Goal: Information Seeking & Learning: Learn about a topic

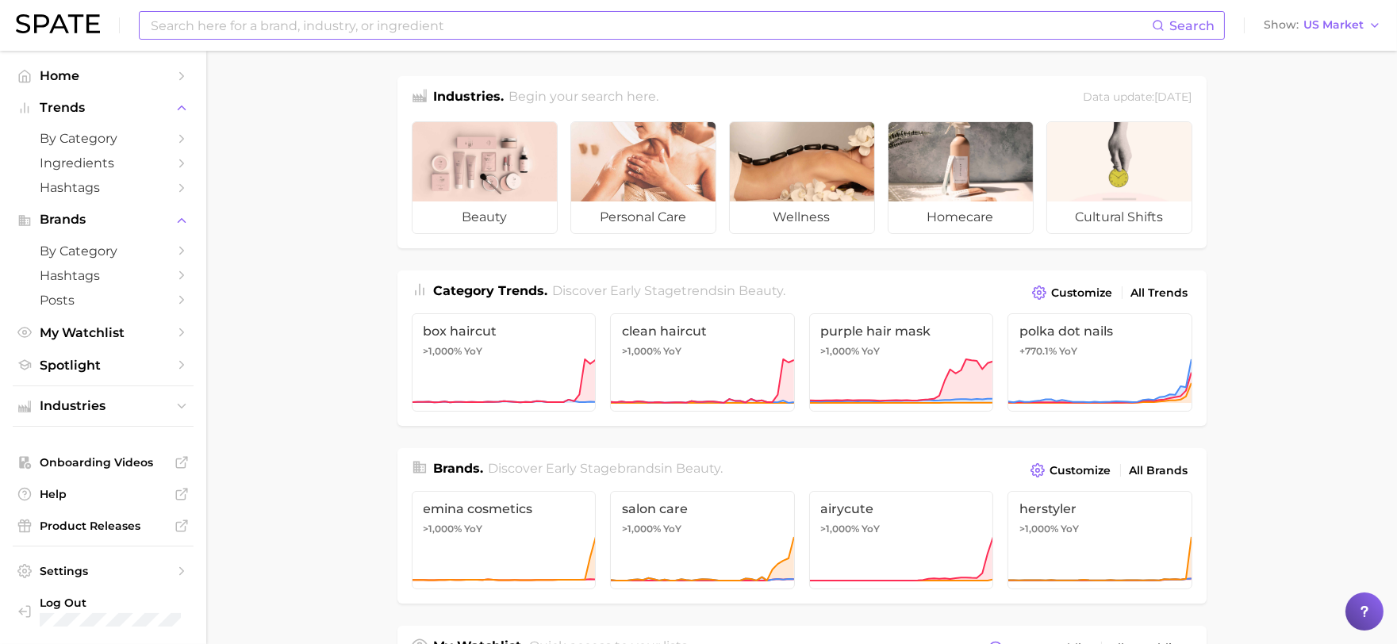
click at [394, 21] on input at bounding box center [650, 25] width 1003 height 27
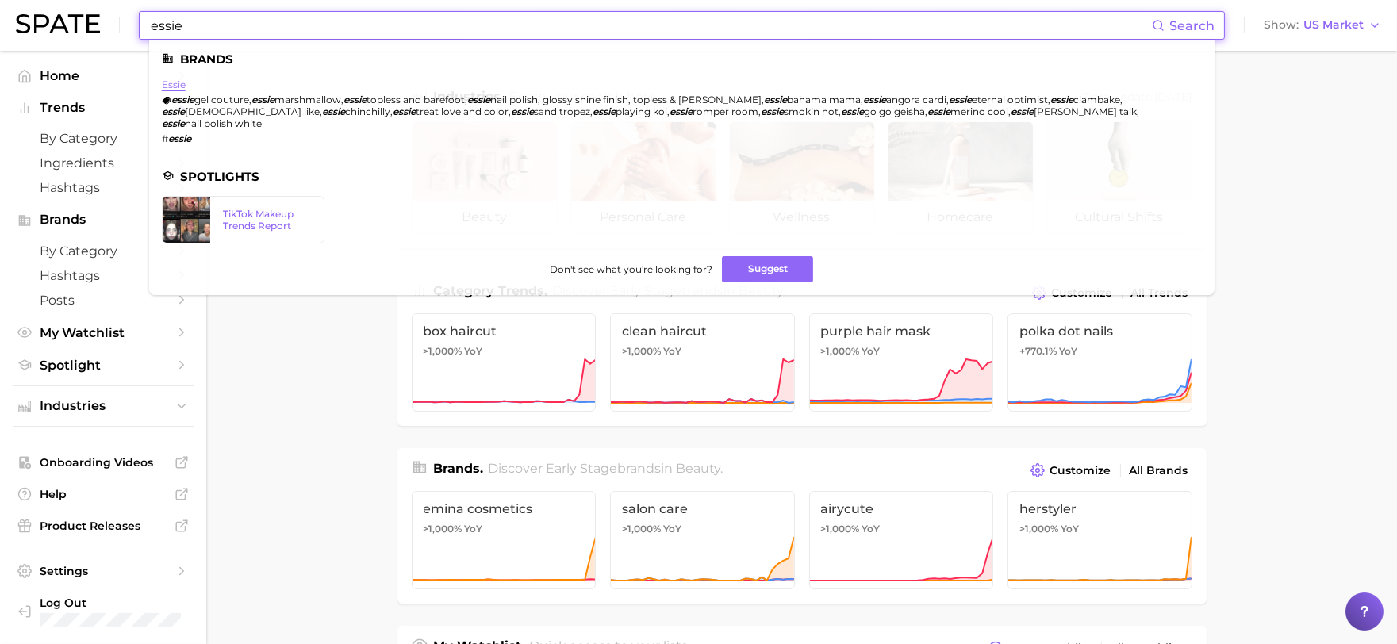
type input "essie"
click at [176, 80] on link "essie" at bounding box center [174, 85] width 24 height 12
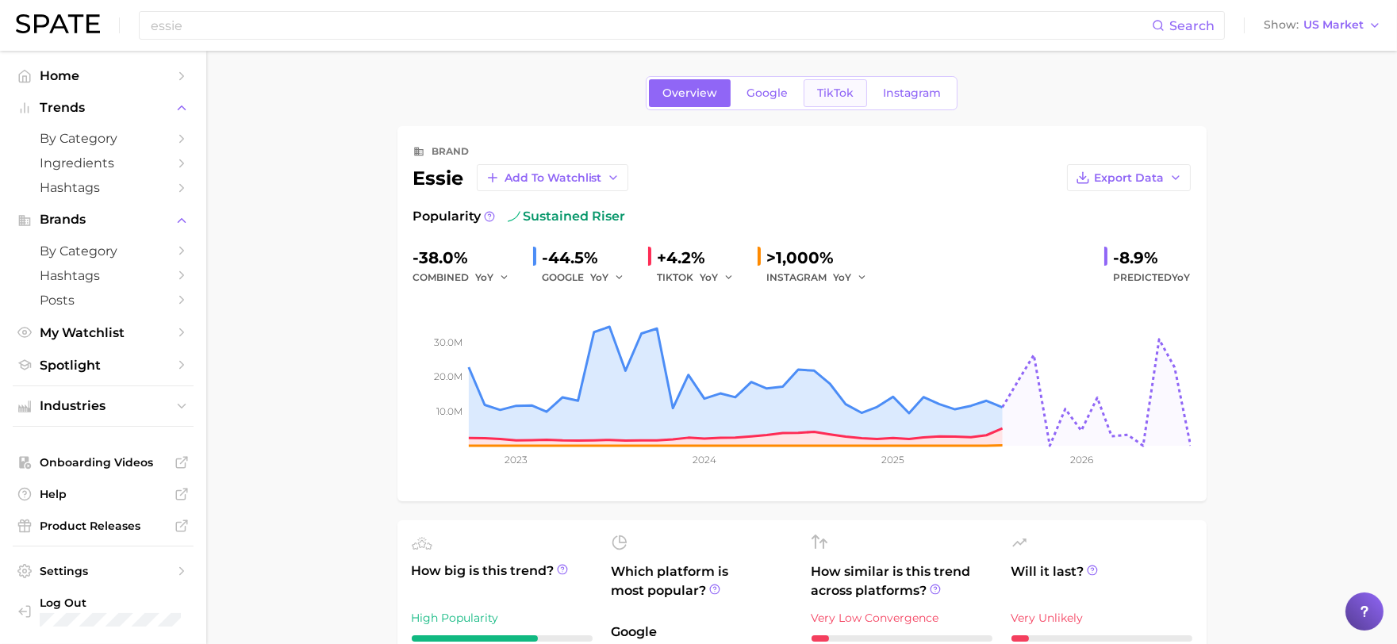
click at [831, 101] on link "TikTok" at bounding box center [835, 93] width 63 height 28
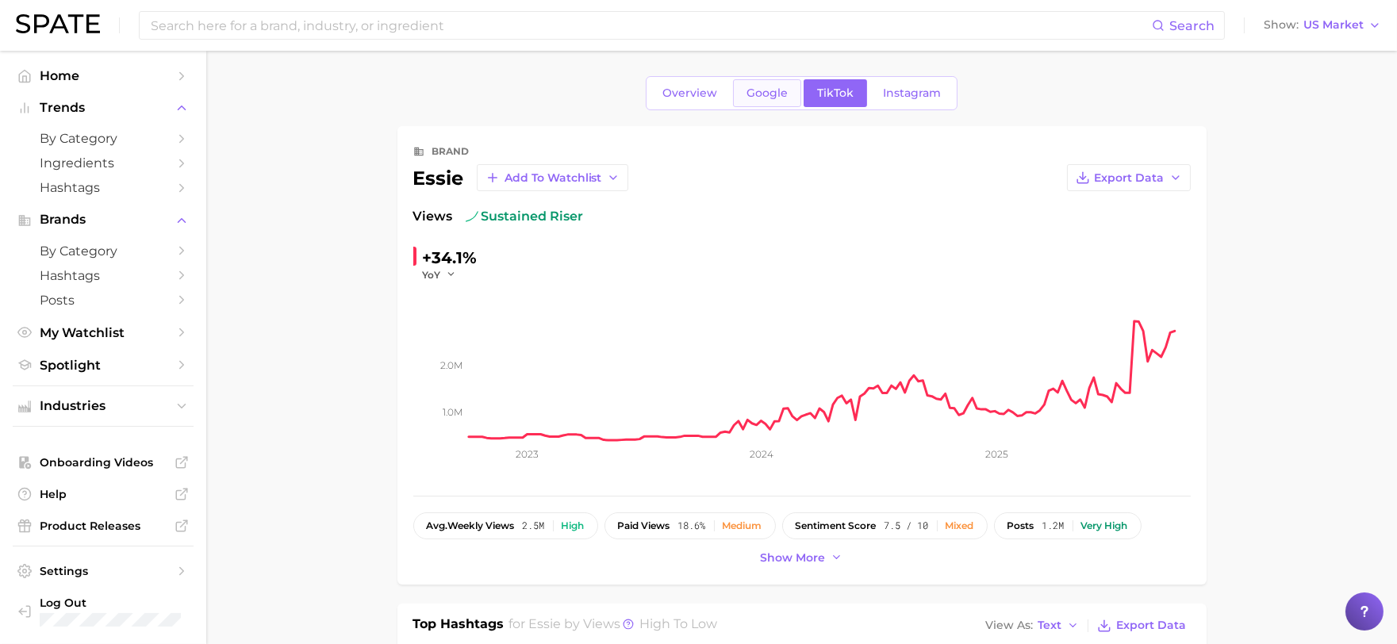
click at [765, 84] on link "Google" at bounding box center [767, 93] width 68 height 28
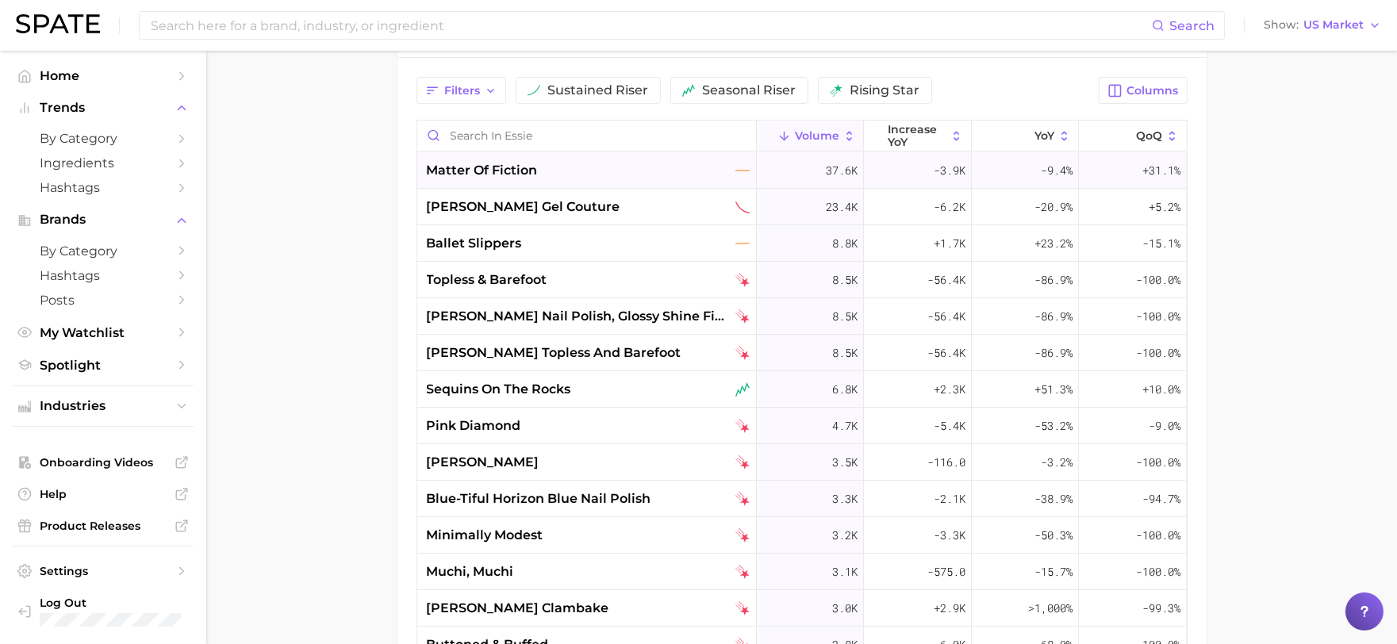
scroll to position [441, 0]
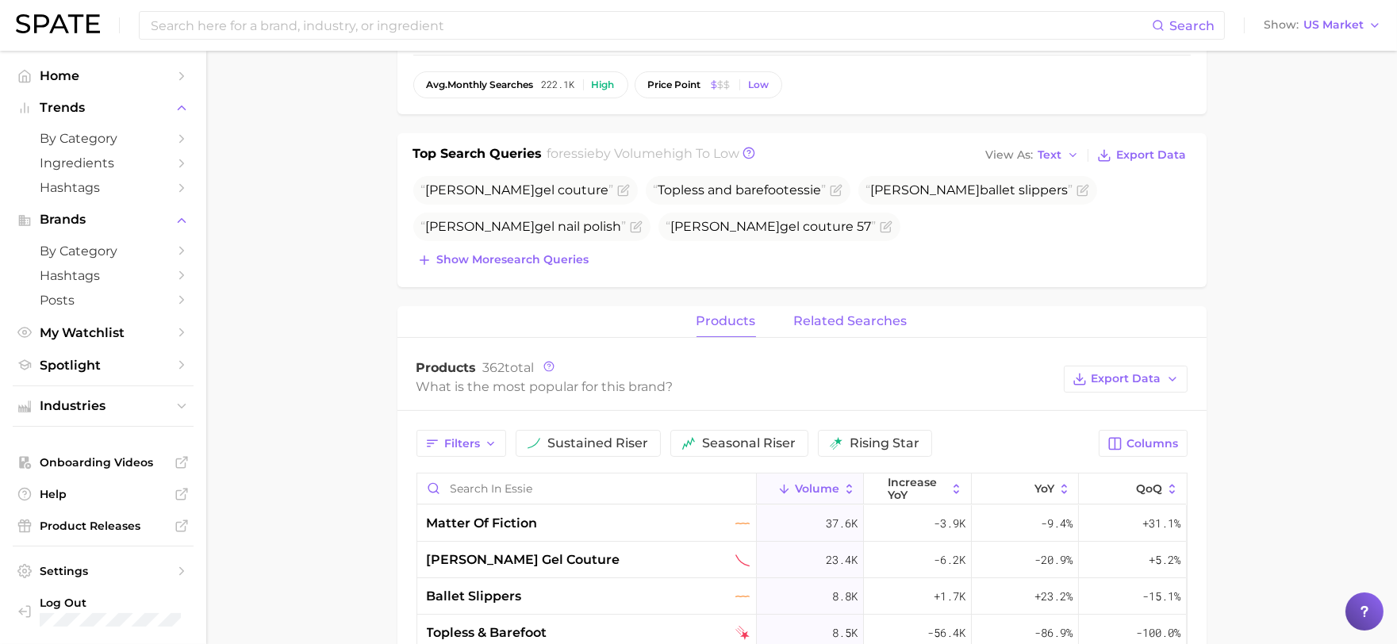
click at [878, 321] on span "related searches" at bounding box center [850, 321] width 113 height 14
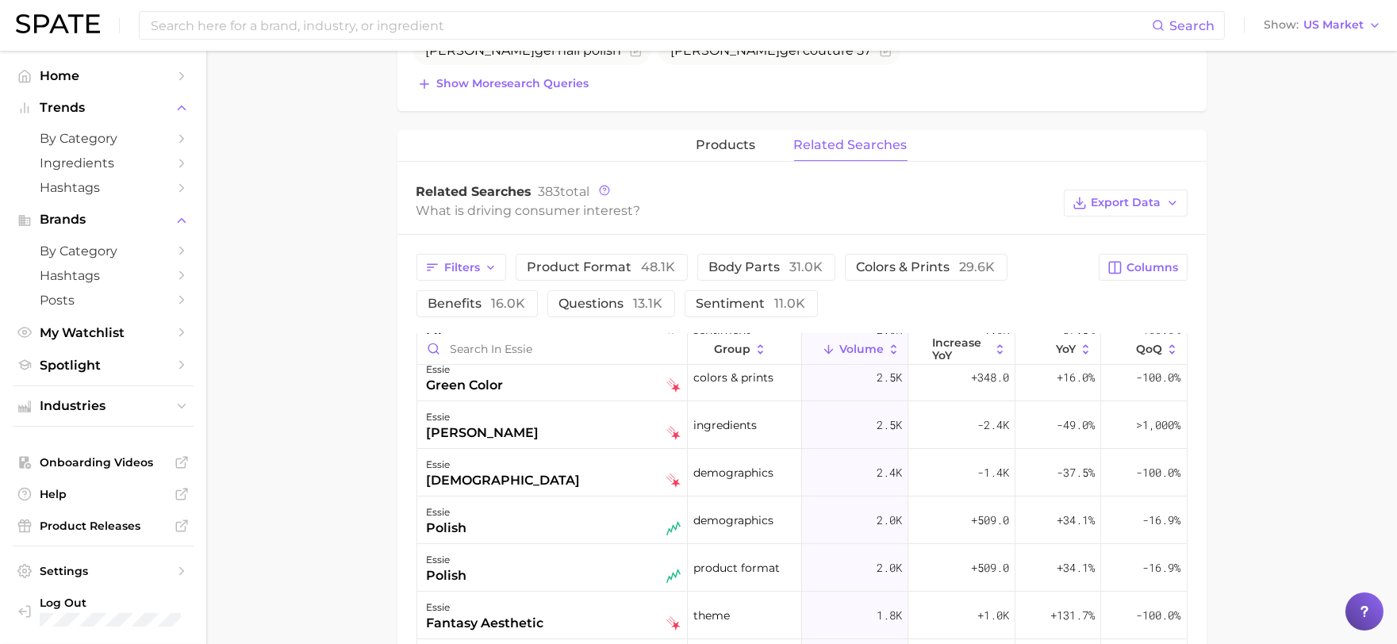
scroll to position [528, 0]
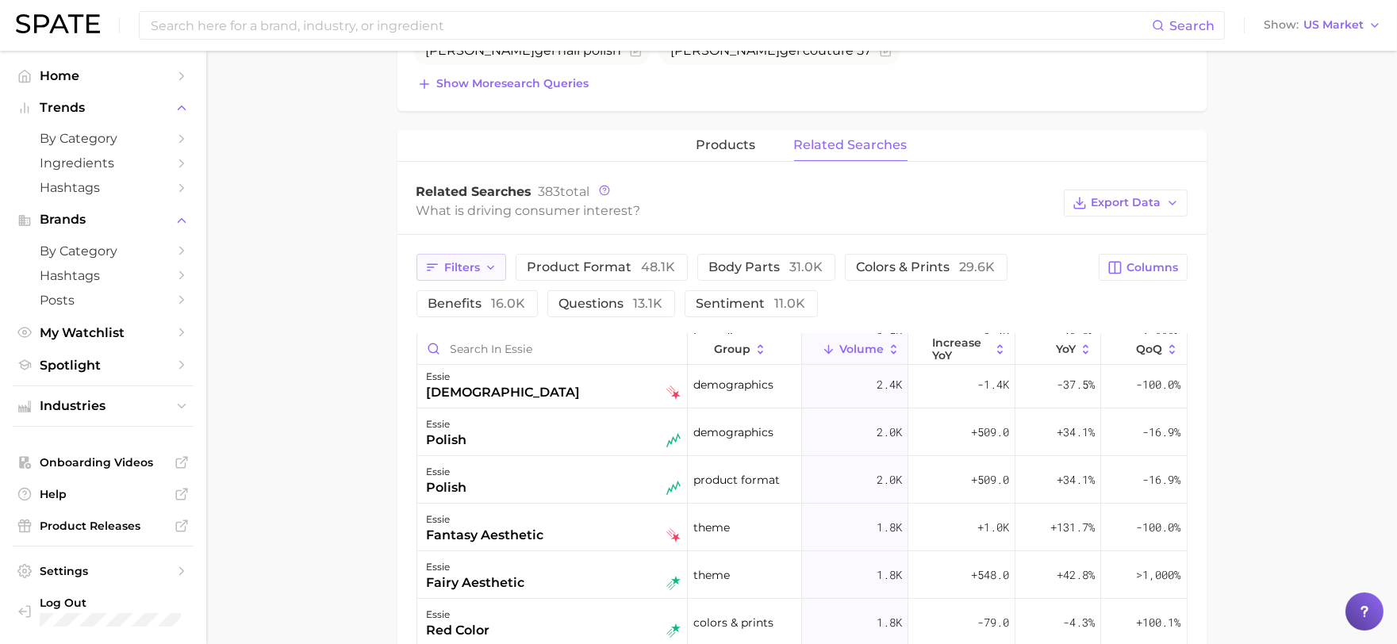
click at [478, 256] on button "Filters" at bounding box center [461, 267] width 90 height 27
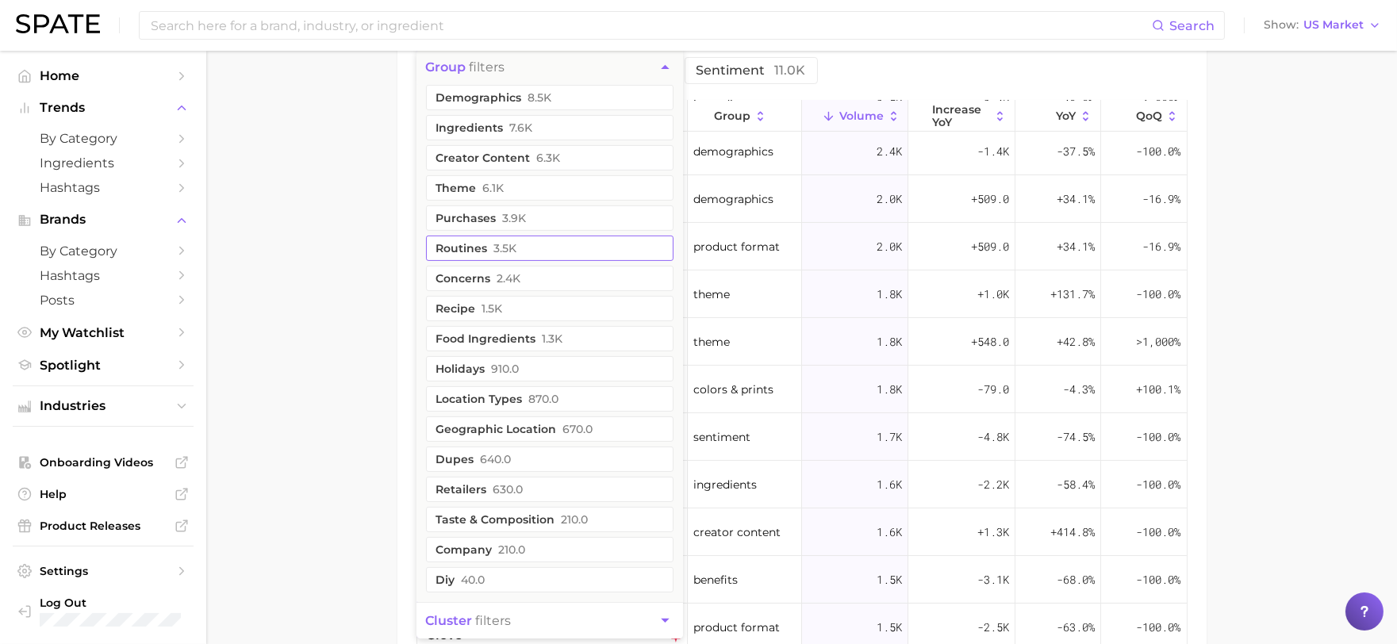
scroll to position [882, 0]
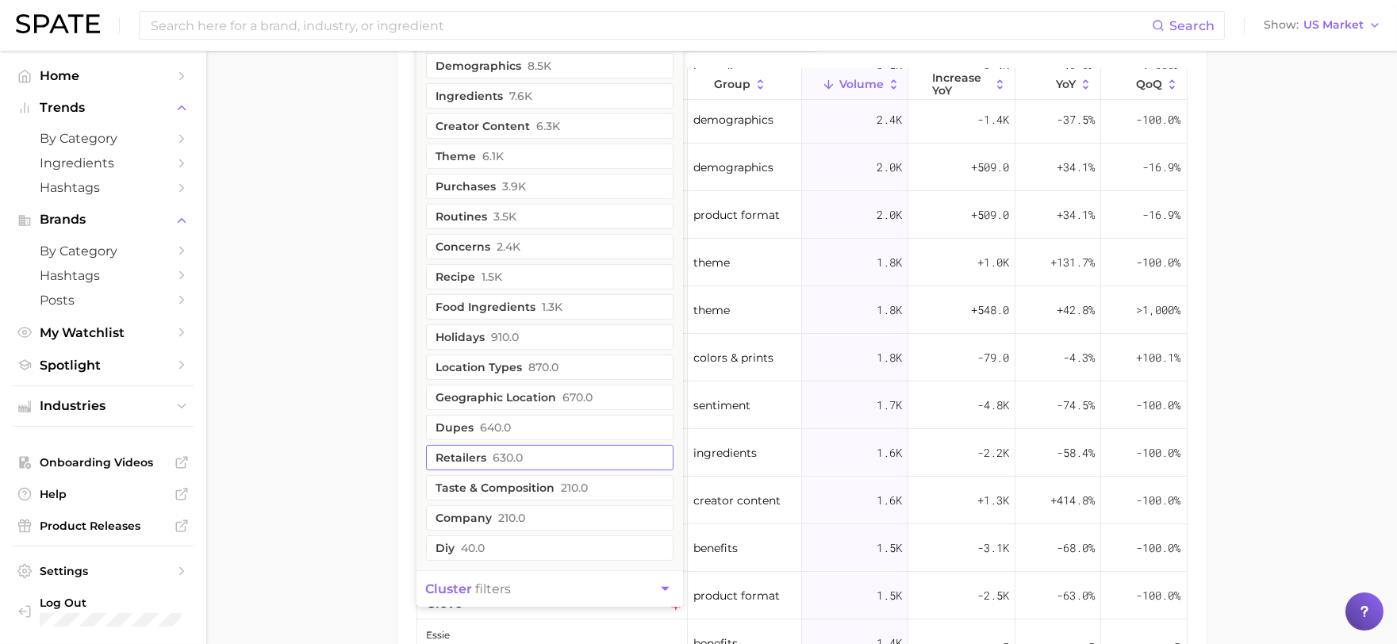
click at [512, 462] on span "630.0" at bounding box center [508, 457] width 30 height 13
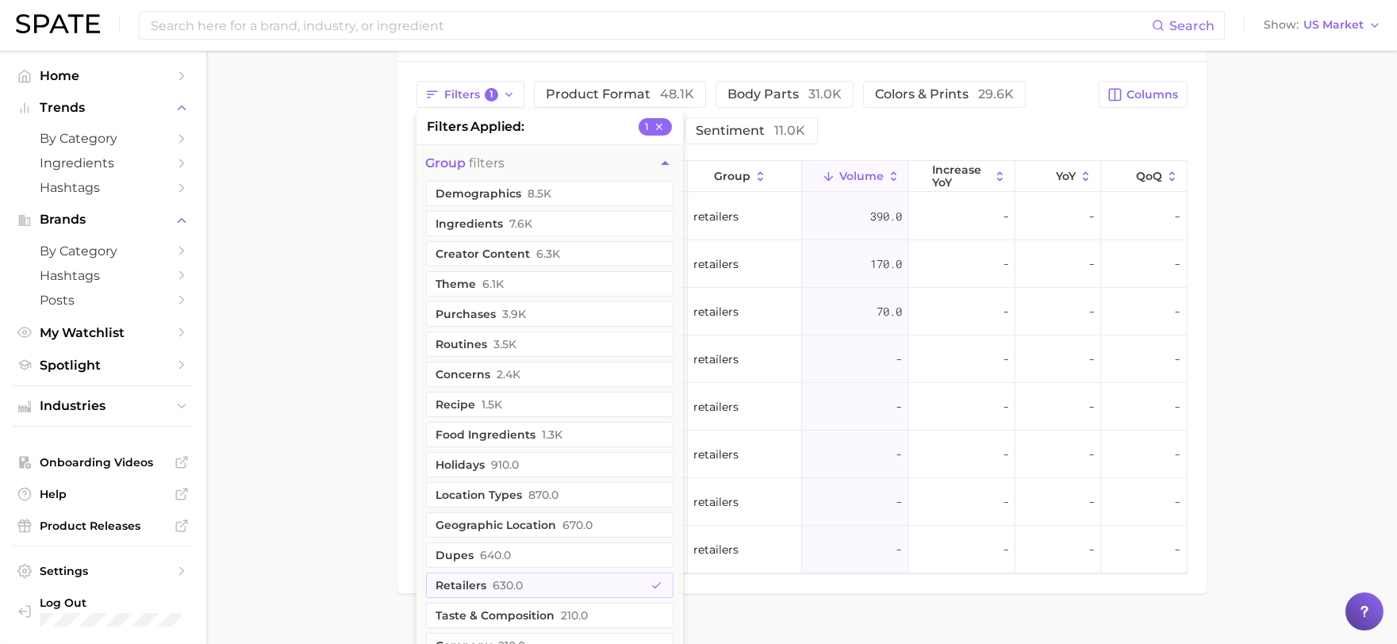
scroll to position [704, 0]
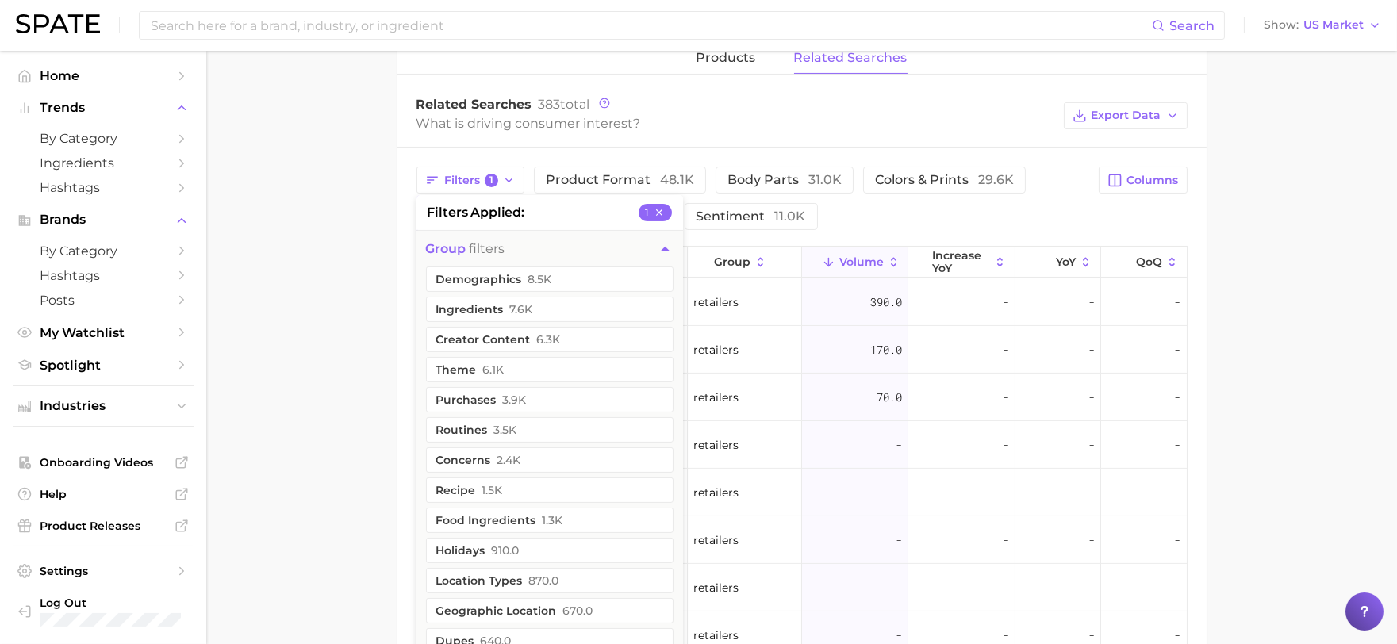
click at [1265, 416] on main "Overview Google TikTok Instagram brand [PERSON_NAME] Add to Watchlist Export Da…" at bounding box center [801, 52] width 1191 height 1412
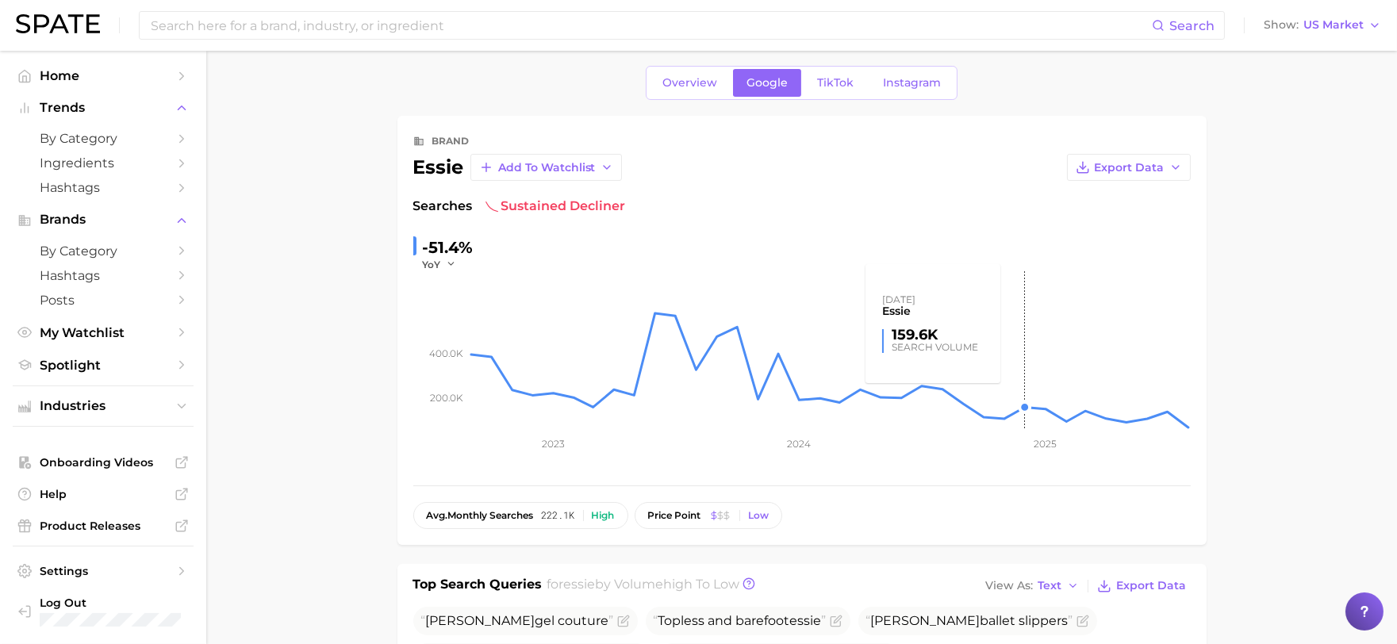
scroll to position [0, 0]
